Goal: Task Accomplishment & Management: Complete application form

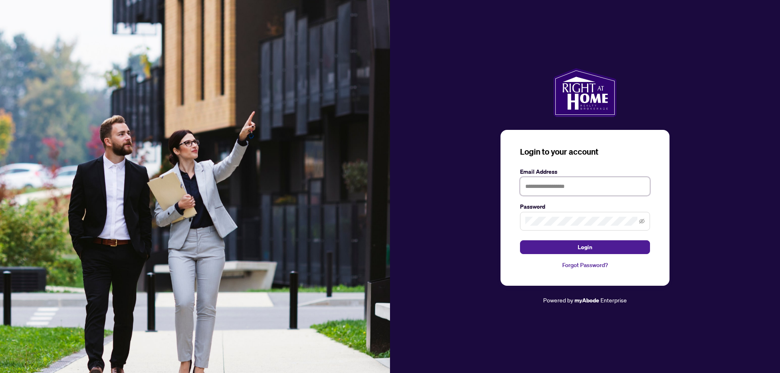
type input "**********"
click at [587, 229] on span at bounding box center [585, 221] width 130 height 19
click at [580, 249] on span "Login" at bounding box center [585, 247] width 15 height 13
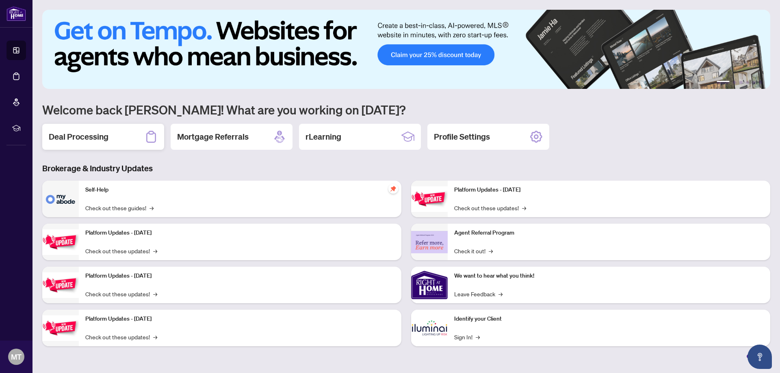
click at [87, 136] on h2 "Deal Processing" at bounding box center [79, 136] width 60 height 11
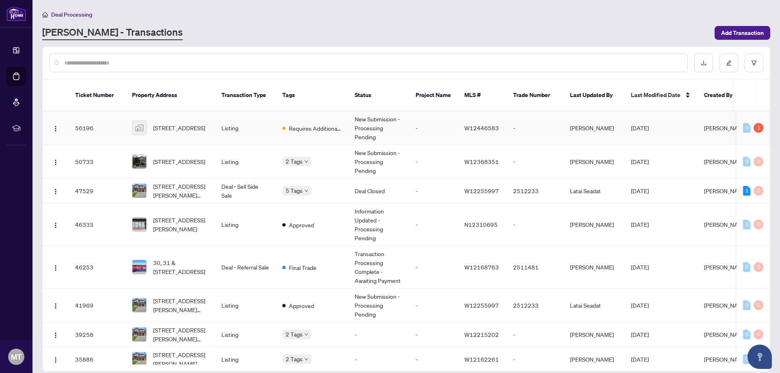
click at [364, 117] on td "New Submission - Processing Pending" at bounding box center [378, 128] width 61 height 34
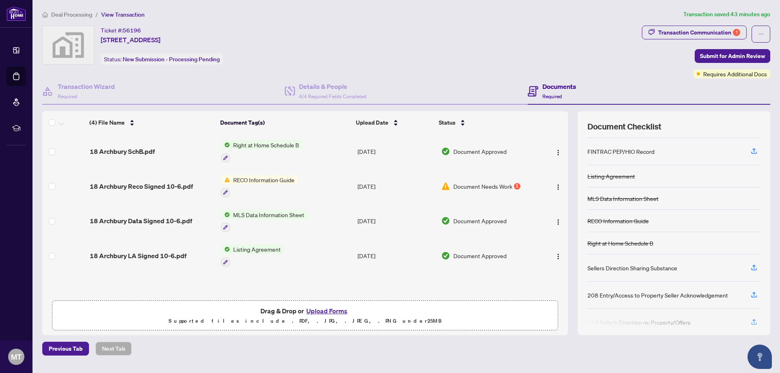
scroll to position [38, 0]
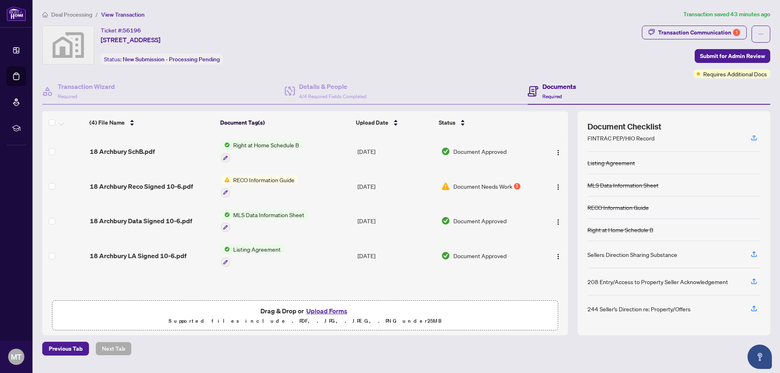
click at [325, 310] on button "Upload Forms" at bounding box center [327, 311] width 46 height 11
click at [319, 312] on button "Upload Forms" at bounding box center [327, 311] width 46 height 11
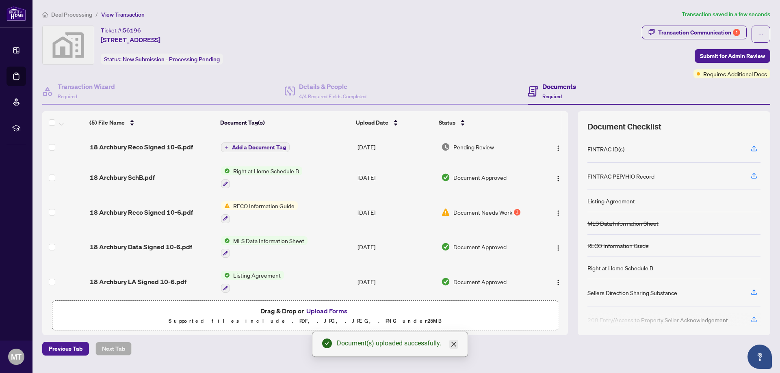
click at [453, 345] on icon "close" at bounding box center [453, 344] width 5 height 5
click at [732, 54] on span "Submit for Admin Review" at bounding box center [732, 56] width 65 height 13
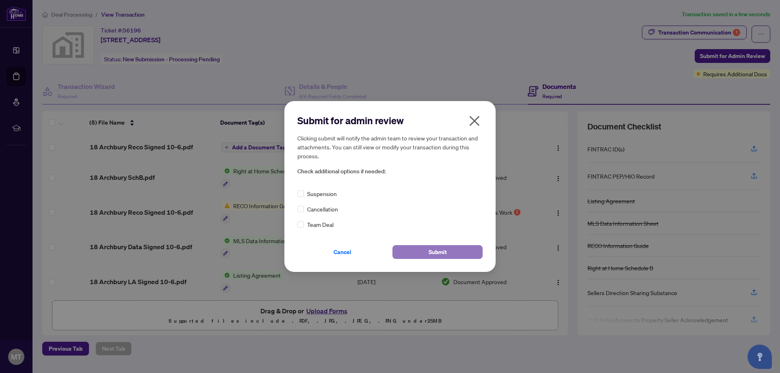
click at [433, 251] on span "Submit" at bounding box center [438, 252] width 18 height 13
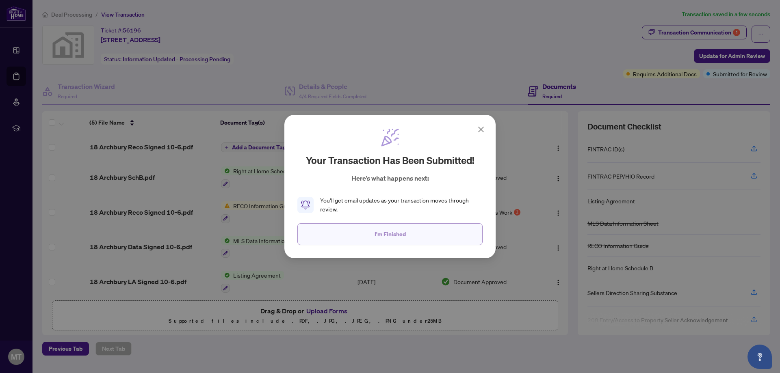
click at [381, 232] on span "I'm Finished" at bounding box center [389, 234] width 31 height 13
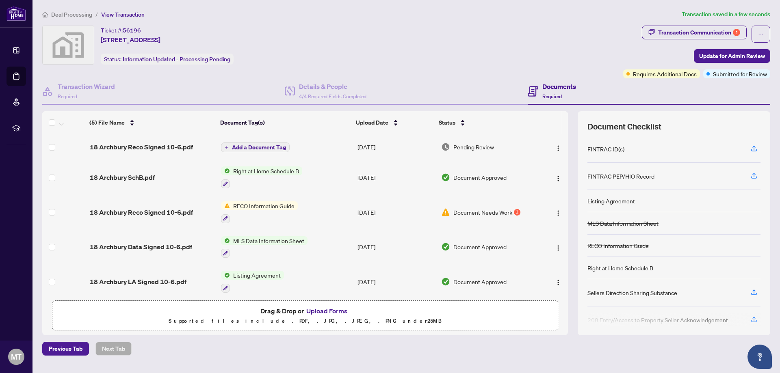
click at [65, 11] on span "Deal Processing" at bounding box center [71, 14] width 41 height 7
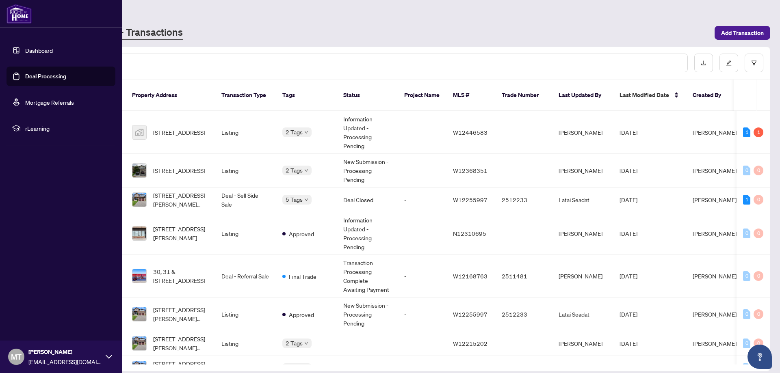
click at [16, 359] on span "MT" at bounding box center [16, 356] width 11 height 11
click at [35, 308] on span "Logout" at bounding box center [33, 308] width 18 height 13
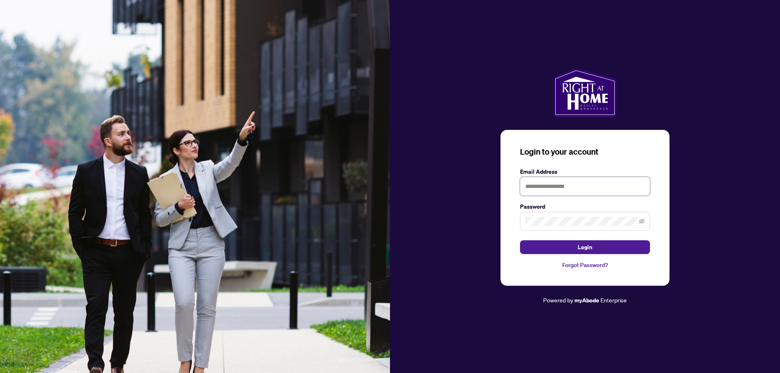
type input "**********"
